Goal: Information Seeking & Learning: Learn about a topic

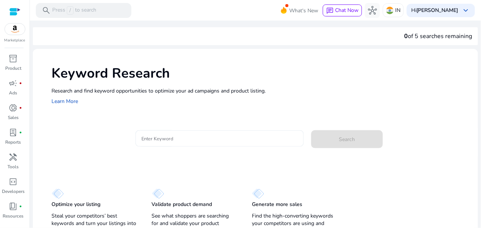
click at [164, 138] on input "Enter Keyword" at bounding box center [219, 138] width 156 height 8
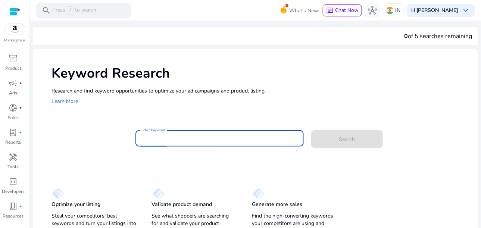
paste input "**********"
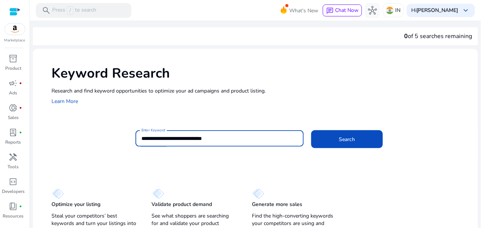
drag, startPoint x: 218, startPoint y: 139, endPoint x: 117, endPoint y: 133, distance: 100.9
click at [117, 134] on div "**********" at bounding box center [261, 142] width 420 height 24
type input "**********"
click at [311, 130] on button "Search" at bounding box center [347, 139] width 72 height 18
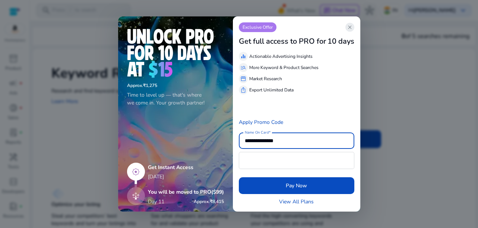
click at [352, 29] on span "close" at bounding box center [350, 27] width 6 height 6
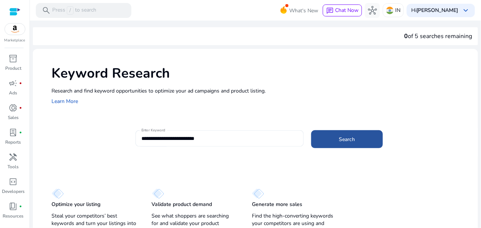
click at [346, 143] on span at bounding box center [347, 139] width 72 height 18
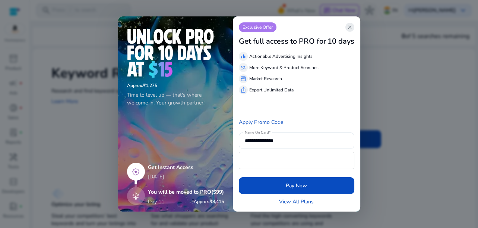
click at [349, 26] on span "close" at bounding box center [350, 27] width 6 height 6
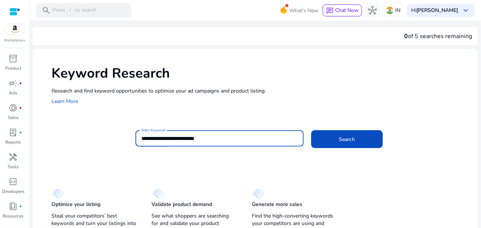
click at [224, 136] on input "**********" at bounding box center [219, 138] width 156 height 8
click at [330, 143] on span at bounding box center [347, 139] width 72 height 18
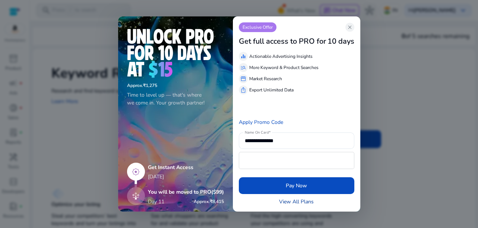
click at [309, 202] on link "View All Plans" at bounding box center [296, 202] width 35 height 8
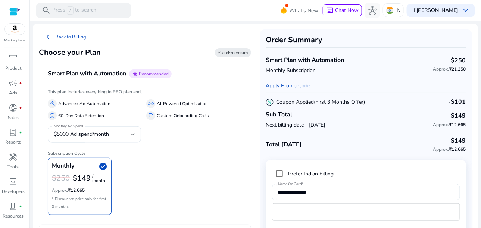
scroll to position [35, 0]
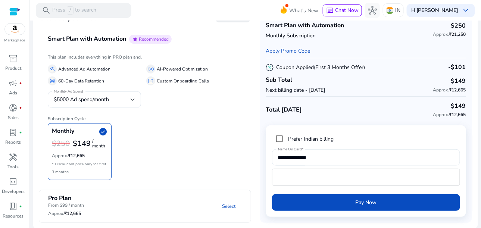
drag, startPoint x: 320, startPoint y: 164, endPoint x: 297, endPoint y: 155, distance: 24.7
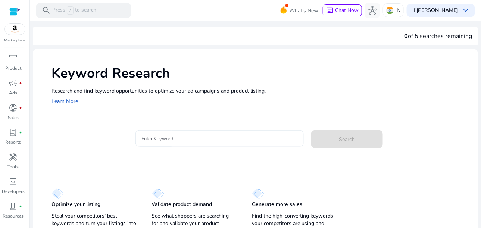
click at [188, 133] on div at bounding box center [219, 138] width 156 height 16
drag, startPoint x: 188, startPoint y: 133, endPoint x: 162, endPoint y: 139, distance: 26.5
click at [162, 139] on input "Enter Keyword" at bounding box center [219, 138] width 156 height 8
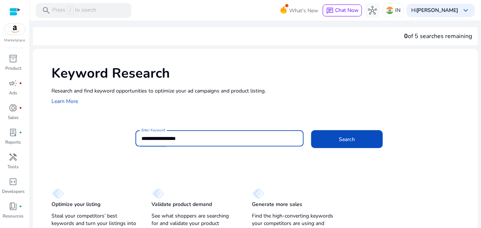
type input "**********"
click at [311, 130] on button "Search" at bounding box center [347, 139] width 72 height 18
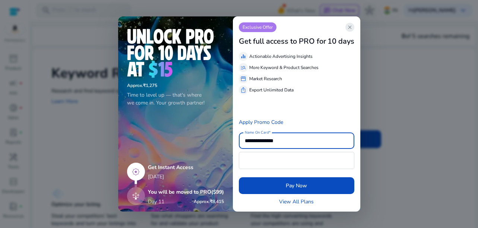
click at [349, 26] on span "close" at bounding box center [350, 27] width 6 height 6
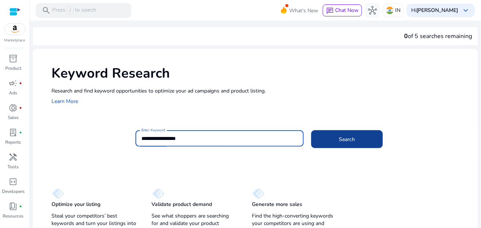
click at [358, 133] on span at bounding box center [347, 139] width 72 height 18
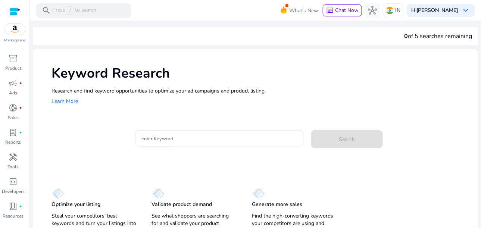
click at [210, 132] on div at bounding box center [219, 138] width 156 height 16
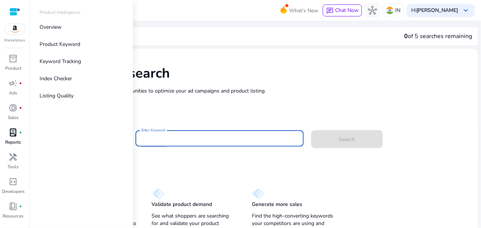
click at [14, 136] on span "lab_profile" at bounding box center [13, 132] width 9 height 9
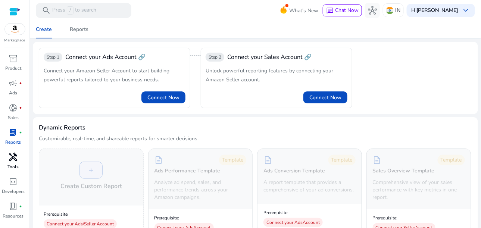
click at [15, 161] on span "handyman" at bounding box center [13, 157] width 9 height 9
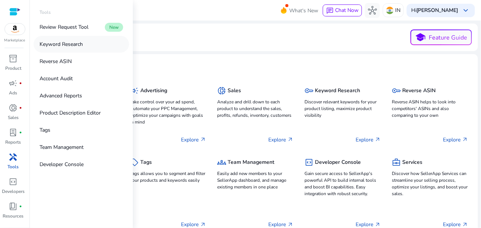
click at [70, 43] on p "Keyword Research" at bounding box center [61, 44] width 43 height 8
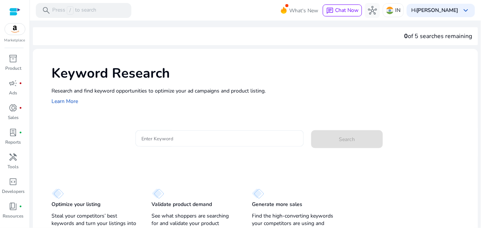
click at [191, 136] on input "Enter Keyword" at bounding box center [219, 138] width 156 height 8
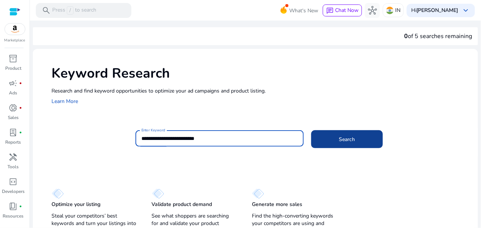
type input "**********"
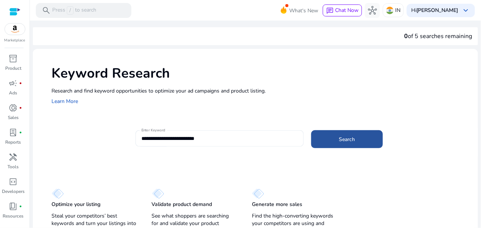
click at [329, 142] on span at bounding box center [347, 139] width 72 height 18
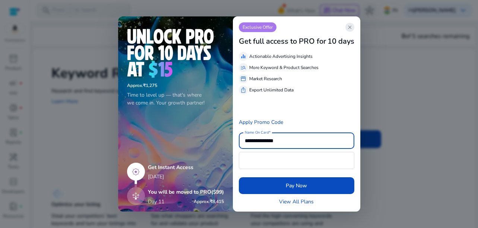
click at [349, 29] on span "close" at bounding box center [350, 27] width 6 height 6
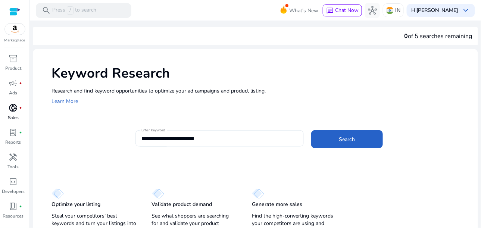
click at [7, 121] on link "donut_small fiber_manual_record Sales" at bounding box center [13, 114] width 26 height 25
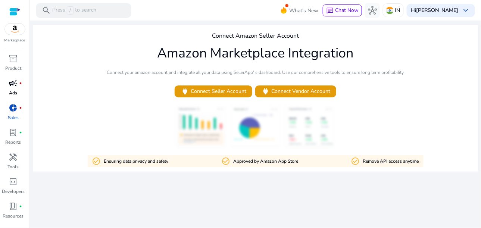
click at [14, 82] on span "campaign" at bounding box center [13, 83] width 9 height 9
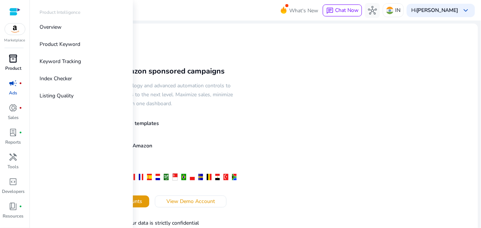
click at [16, 69] on p "Product" at bounding box center [13, 68] width 16 height 7
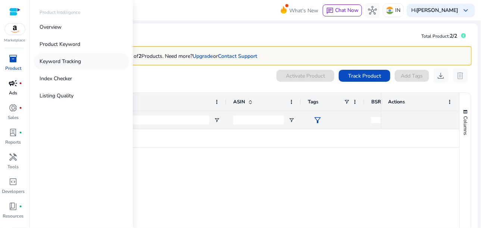
click at [42, 62] on p "Keyword Tracking" at bounding box center [60, 61] width 41 height 8
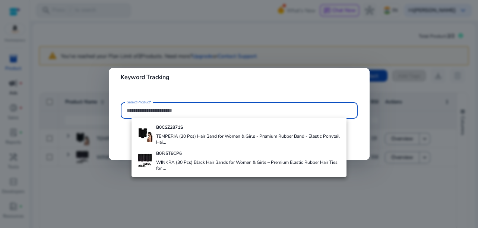
click at [179, 139] on h4 "TEMPERIA (30 Pcs) Hair Band for Women & Girls - Premium Rubber Band - Elastic P…" at bounding box center [248, 139] width 185 height 12
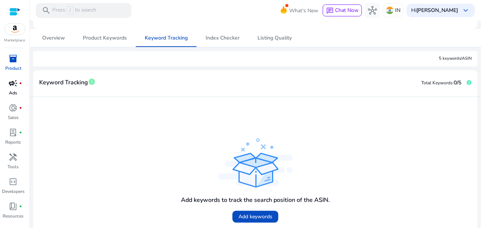
scroll to position [117, 0]
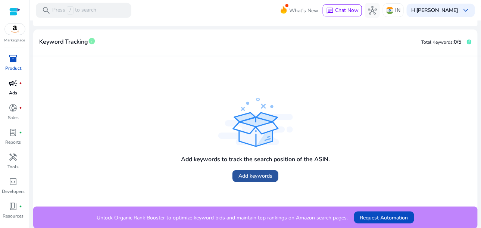
click at [251, 175] on span "Add keywords" at bounding box center [255, 176] width 34 height 8
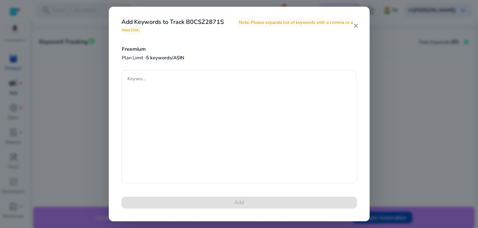
click at [358, 27] on mat-icon "close" at bounding box center [356, 25] width 6 height 7
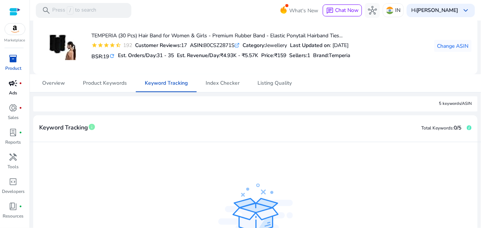
scroll to position [15, 0]
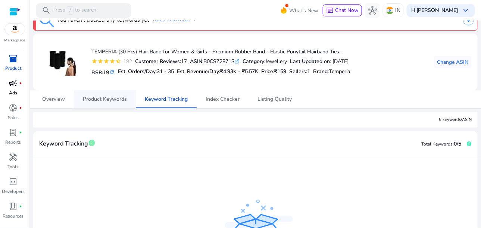
click at [108, 103] on span "Product Keywords" at bounding box center [105, 99] width 44 height 18
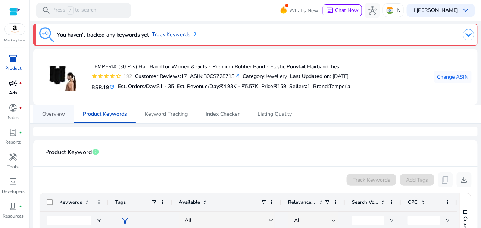
click at [59, 112] on span "Overview" at bounding box center [53, 113] width 23 height 5
